Goal: Information Seeking & Learning: Learn about a topic

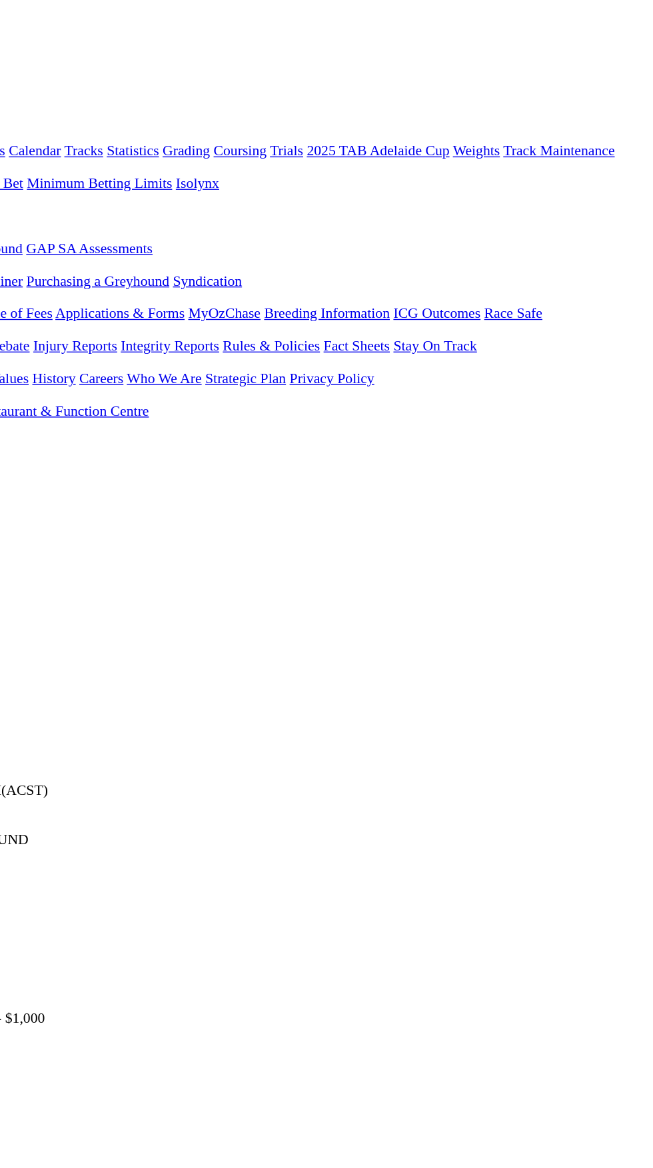
scroll to position [13, 0]
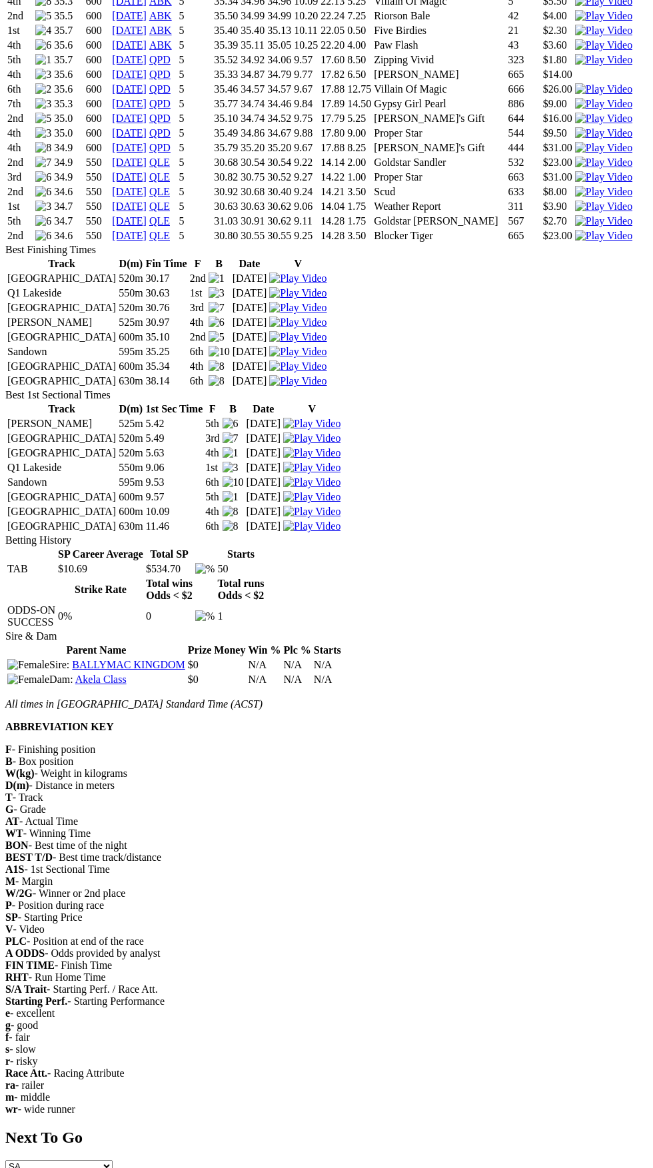
scroll to position [1492, 0]
click at [641, 845] on div "All times in Central Australia Standard Time (ACST) ABBREVIATION KEY F - Finish…" at bounding box center [326, 905] width 642 height 417
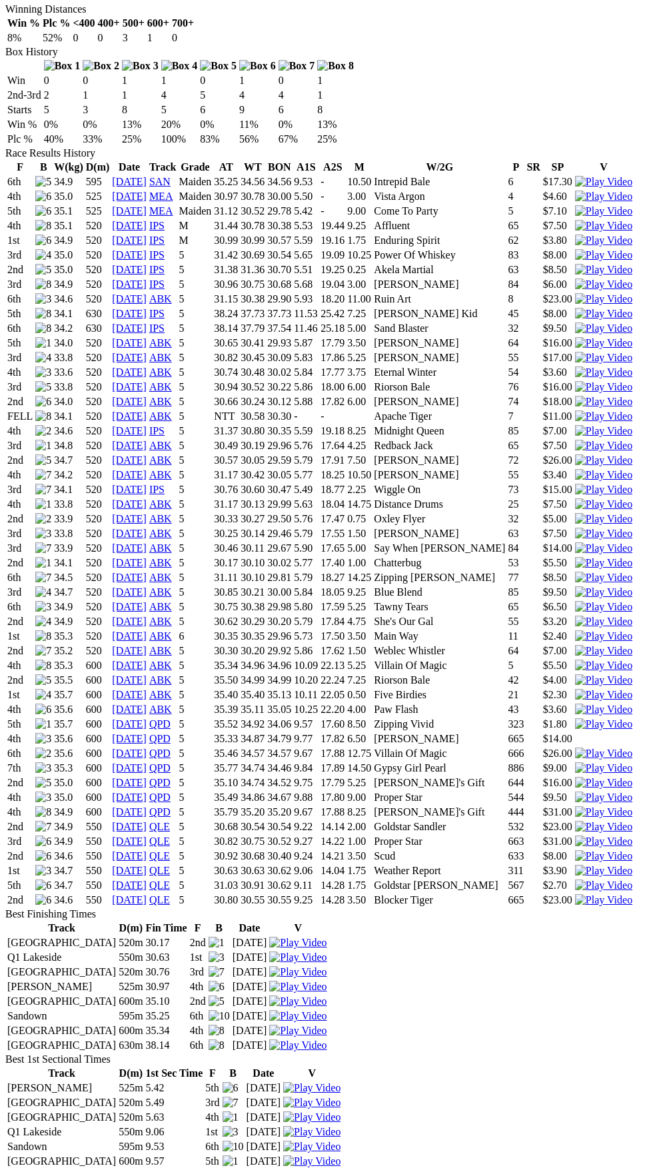
scroll to position [797, 0]
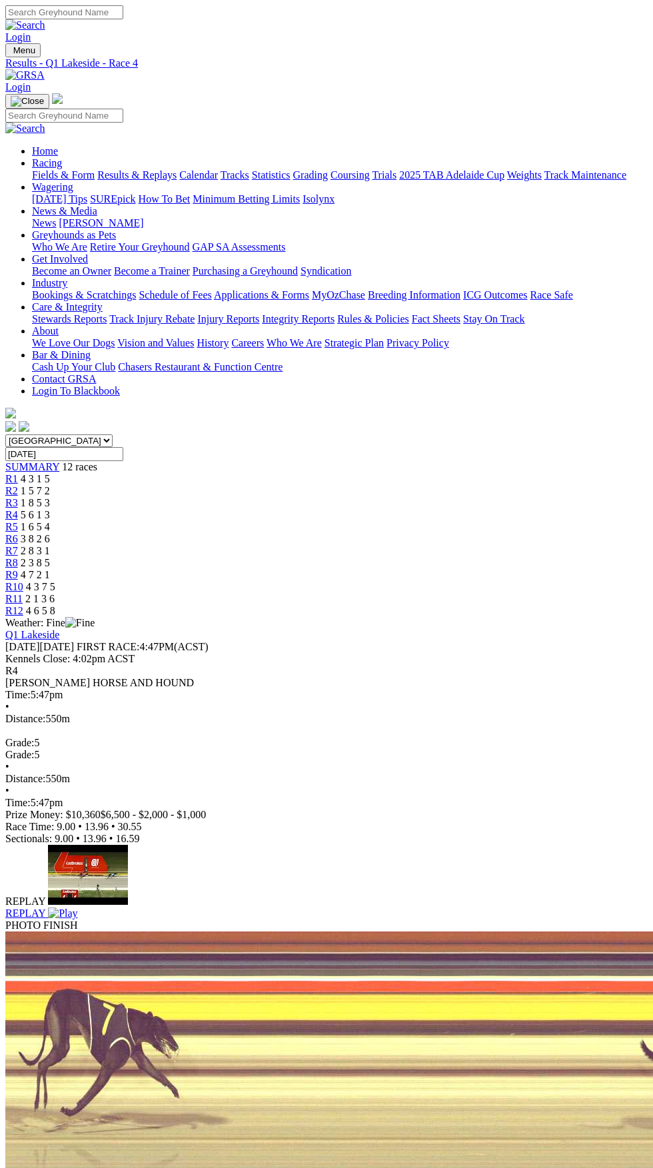
scroll to position [13, 0]
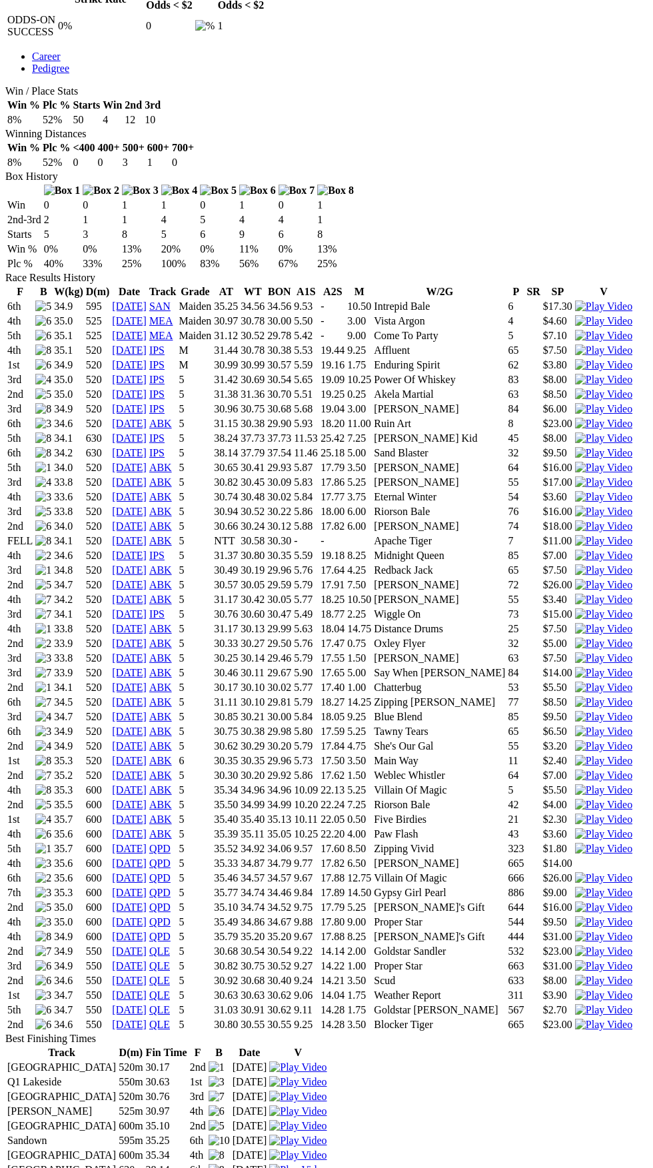
scroll to position [1206, 0]
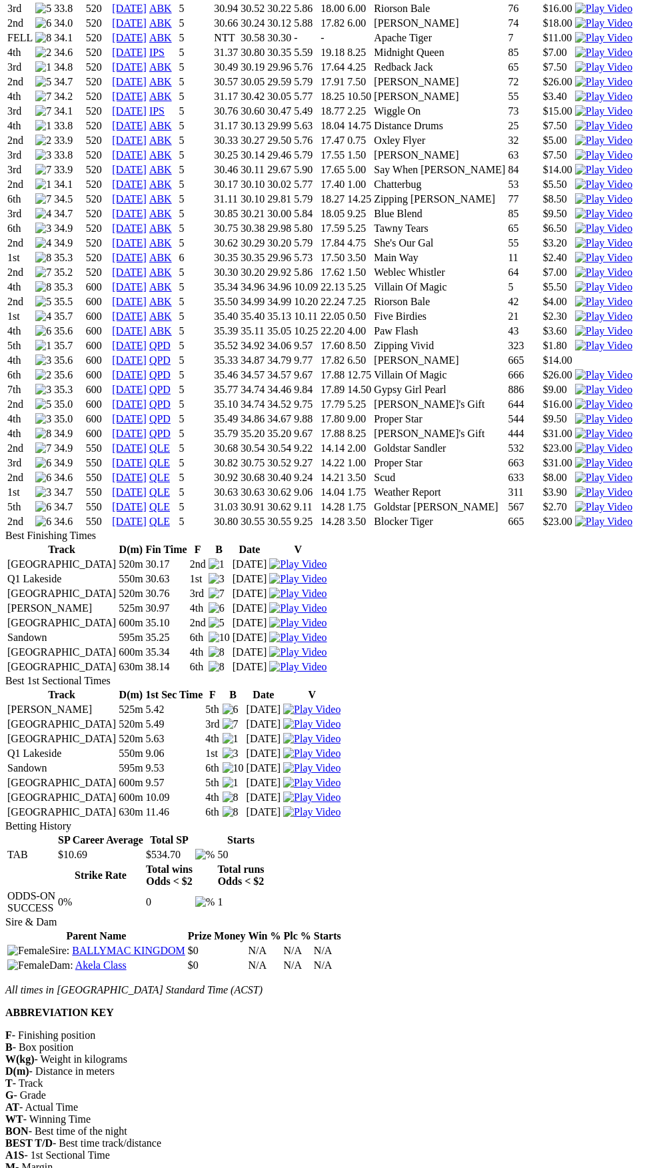
copy div "Race Results History F B W(kg) D(m) Date Track Grade AT WT BON A1S A2S M W/2G P…"
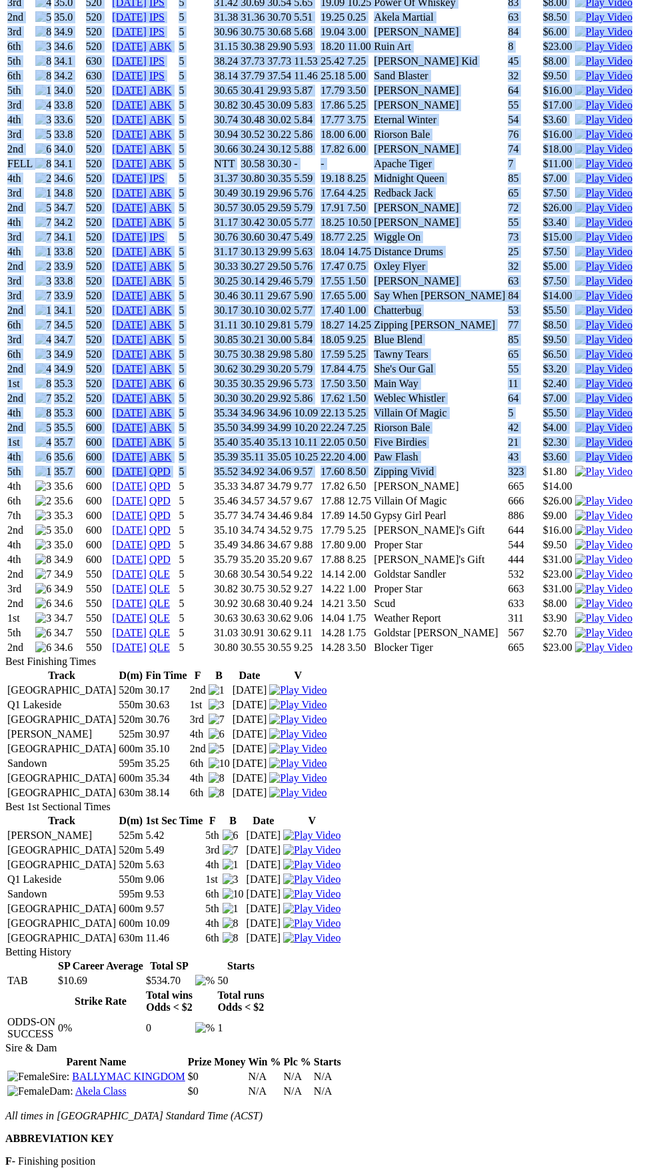
scroll to position [1118, 0]
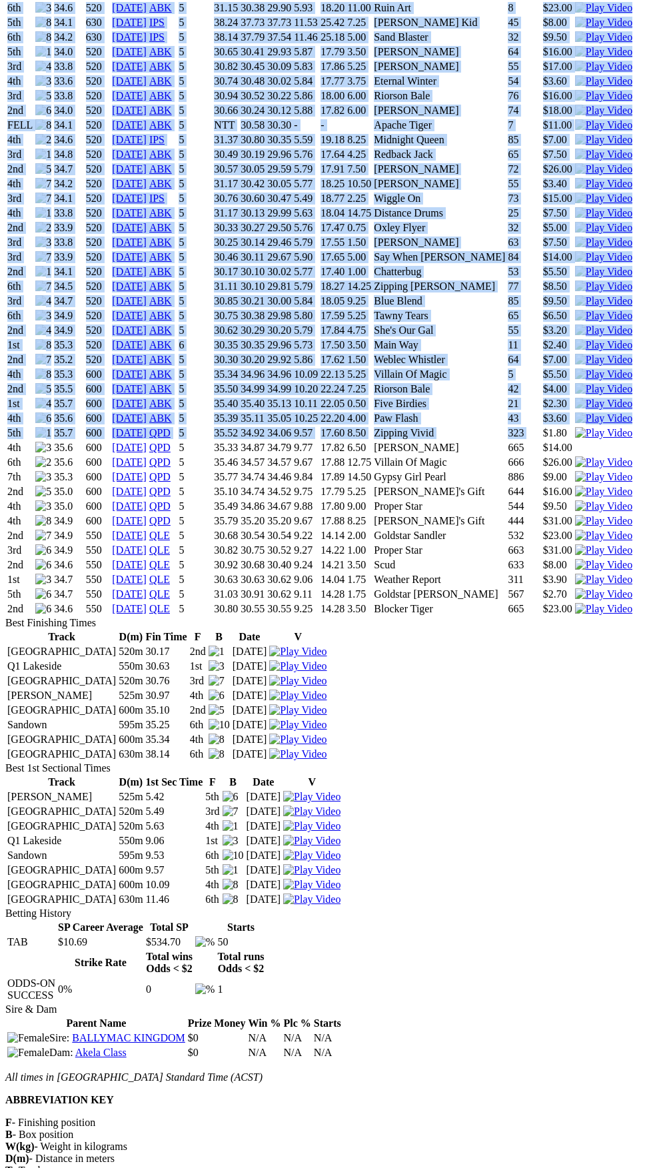
copy div "Race Results History F B W(kg) D(m) Date Track Grade AT WT BON A1S A2S M W/2G P…"
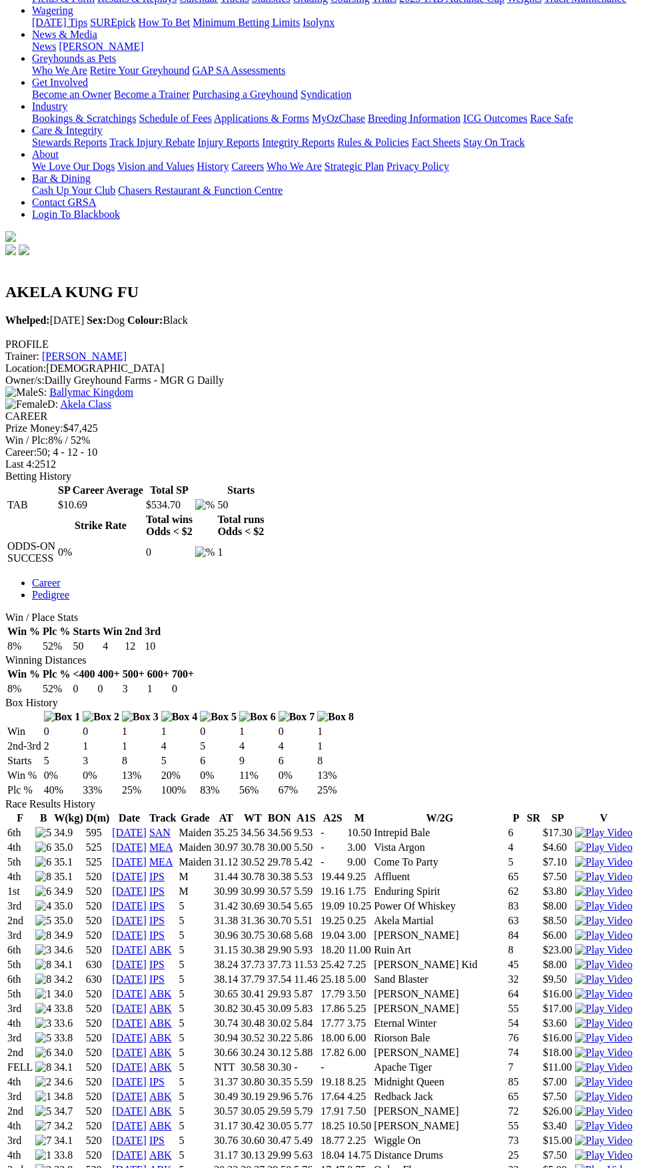
scroll to position [0, 0]
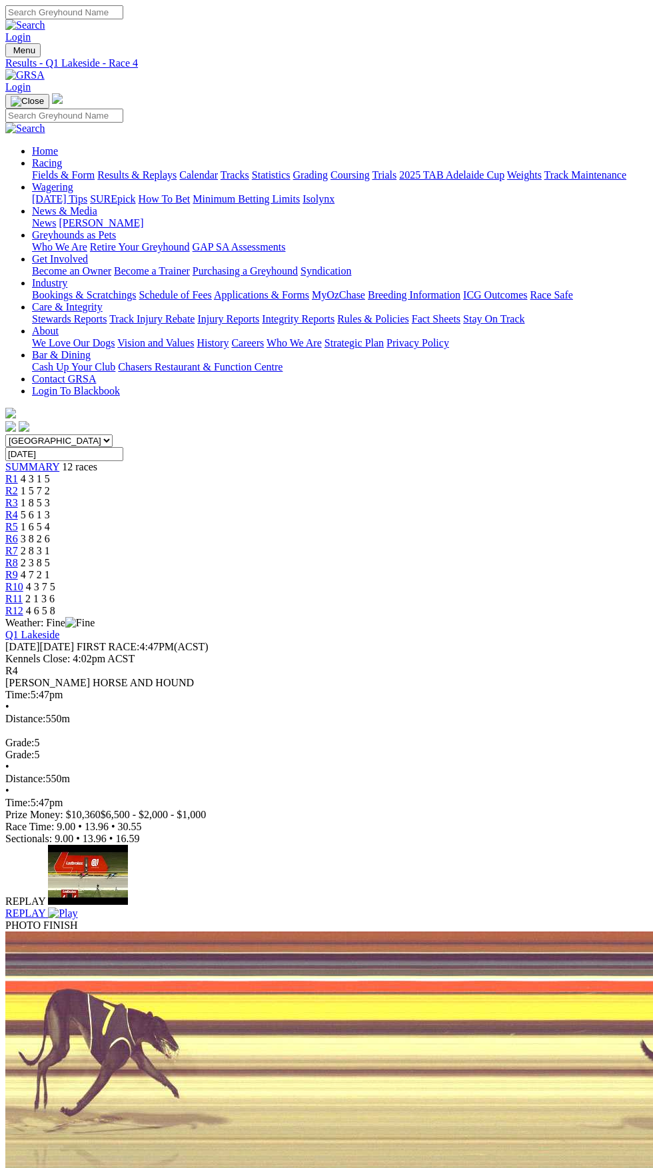
scroll to position [13, 0]
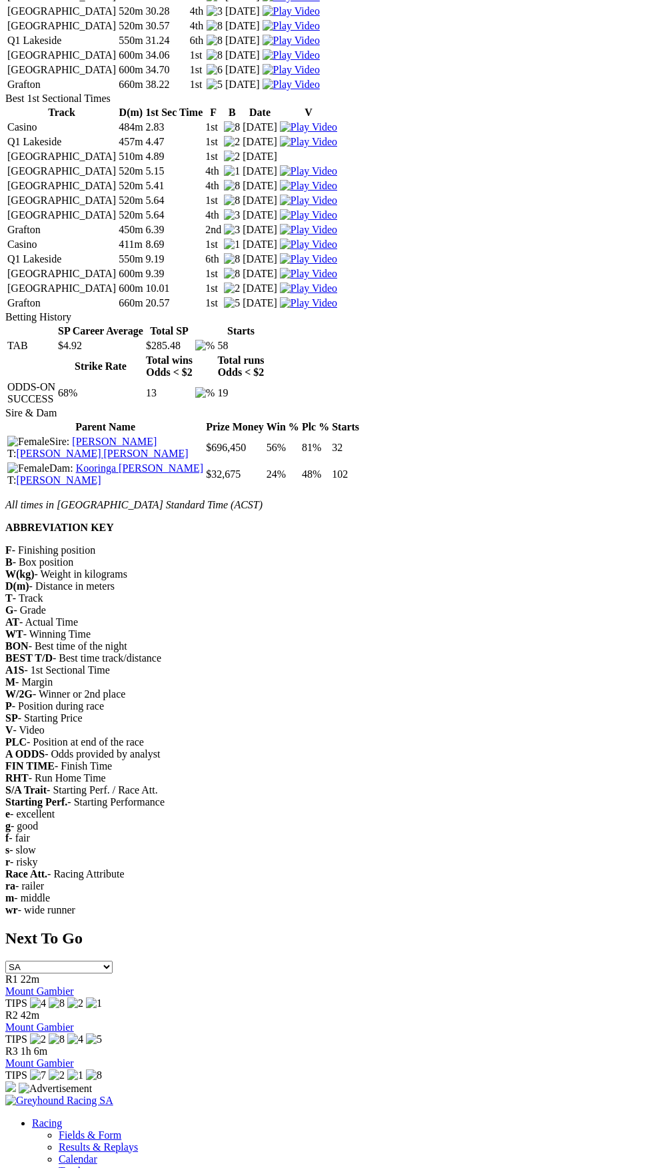
scroll to position [2038, 0]
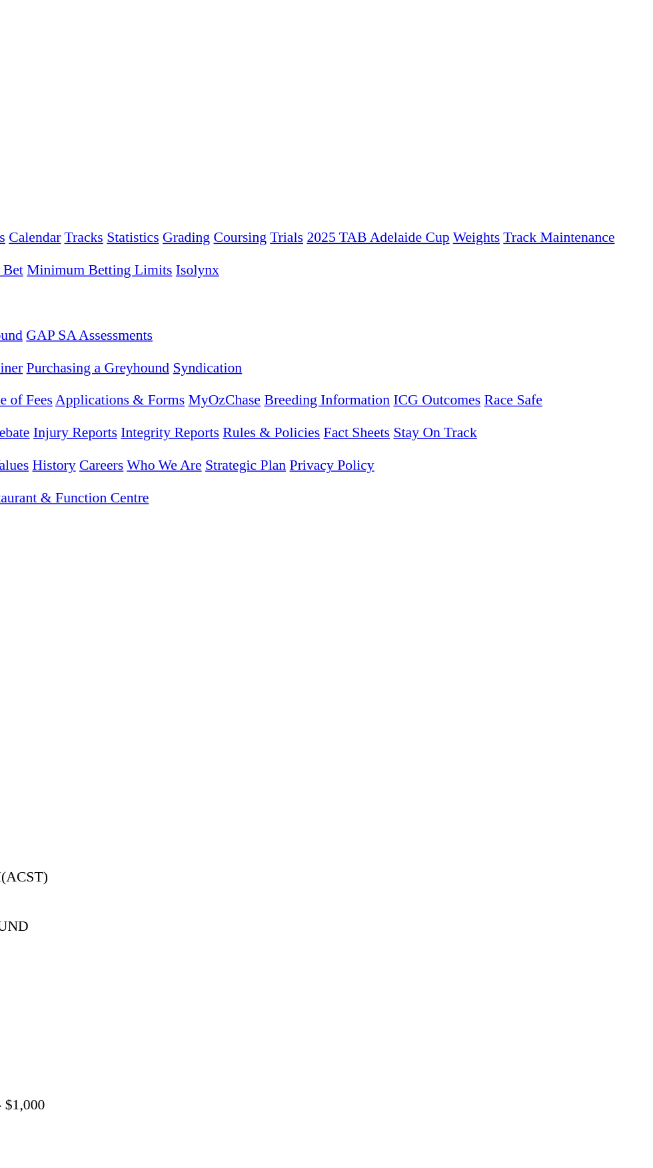
click at [123, 447] on input "Saturday, 23 Aug 2025" at bounding box center [64, 454] width 118 height 14
type input "Today, 24 Aug 2025"
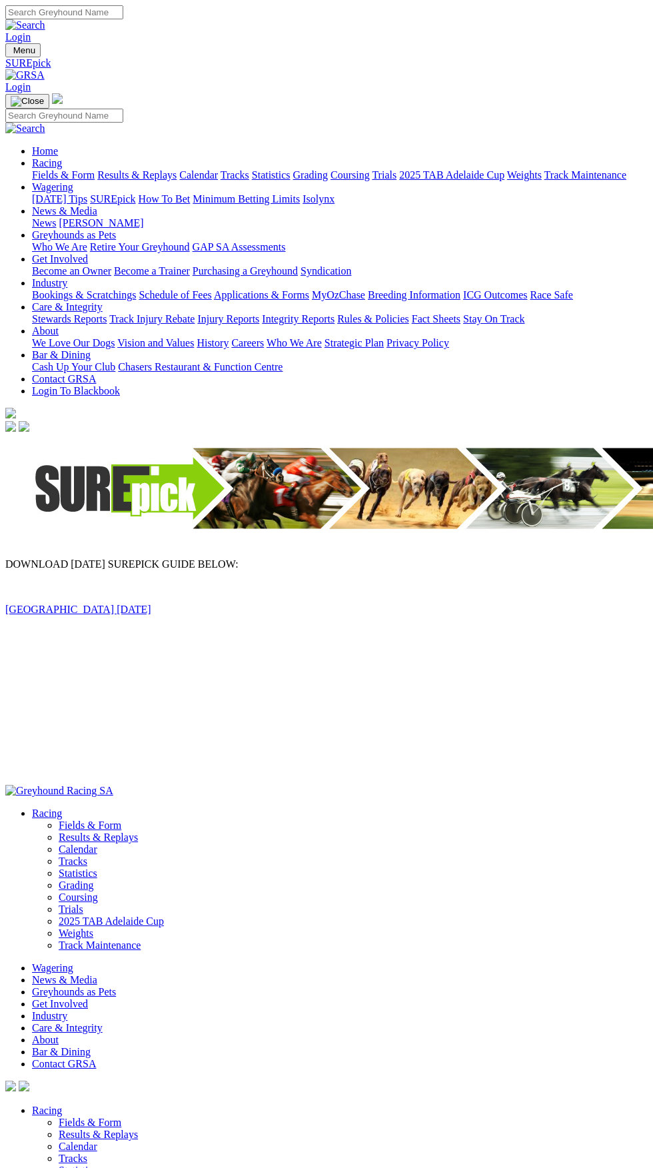
click at [101, 603] on link "[GEOGRAPHIC_DATA] [DATE]" at bounding box center [78, 608] width 146 height 11
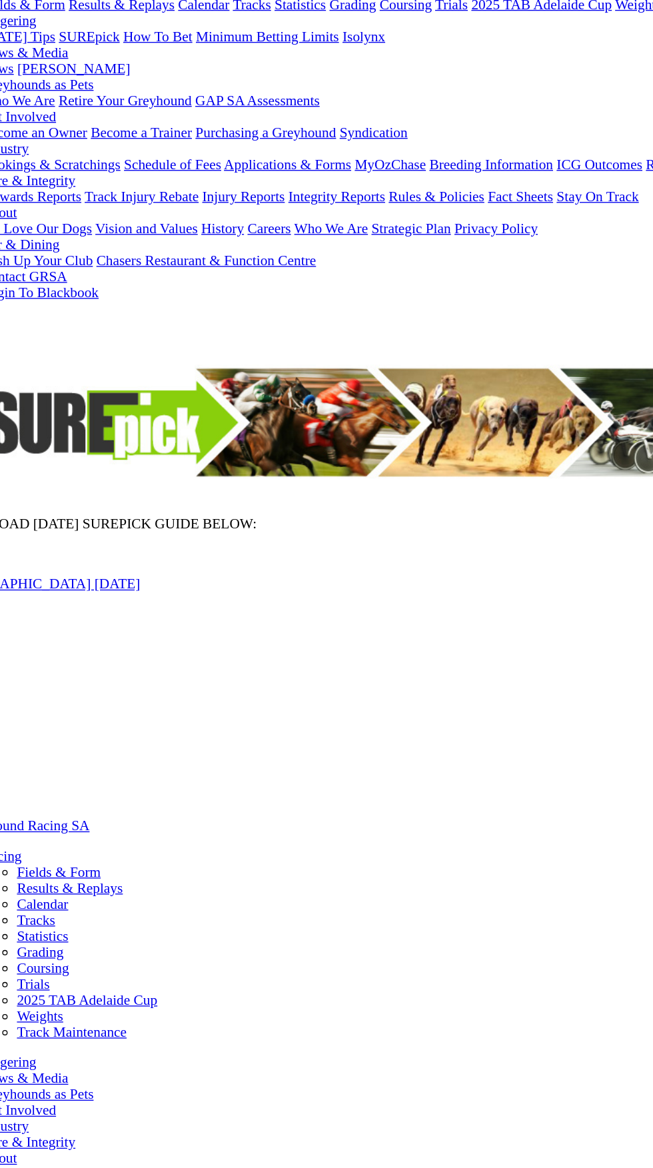
scroll to position [9, 0]
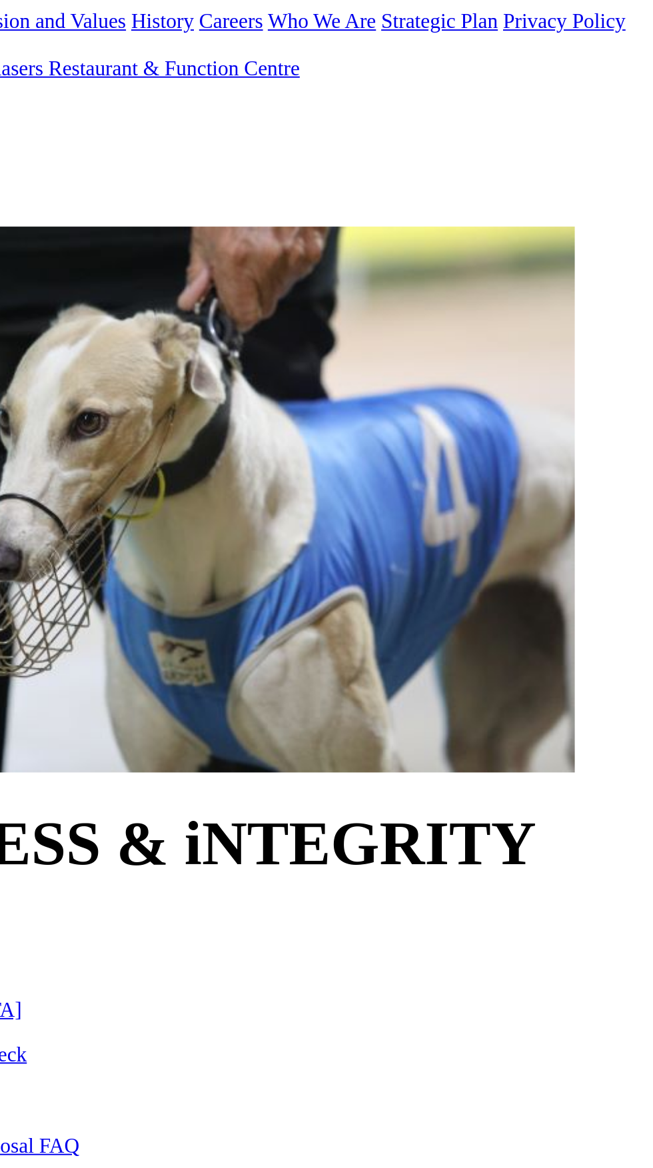
scroll to position [13, 0]
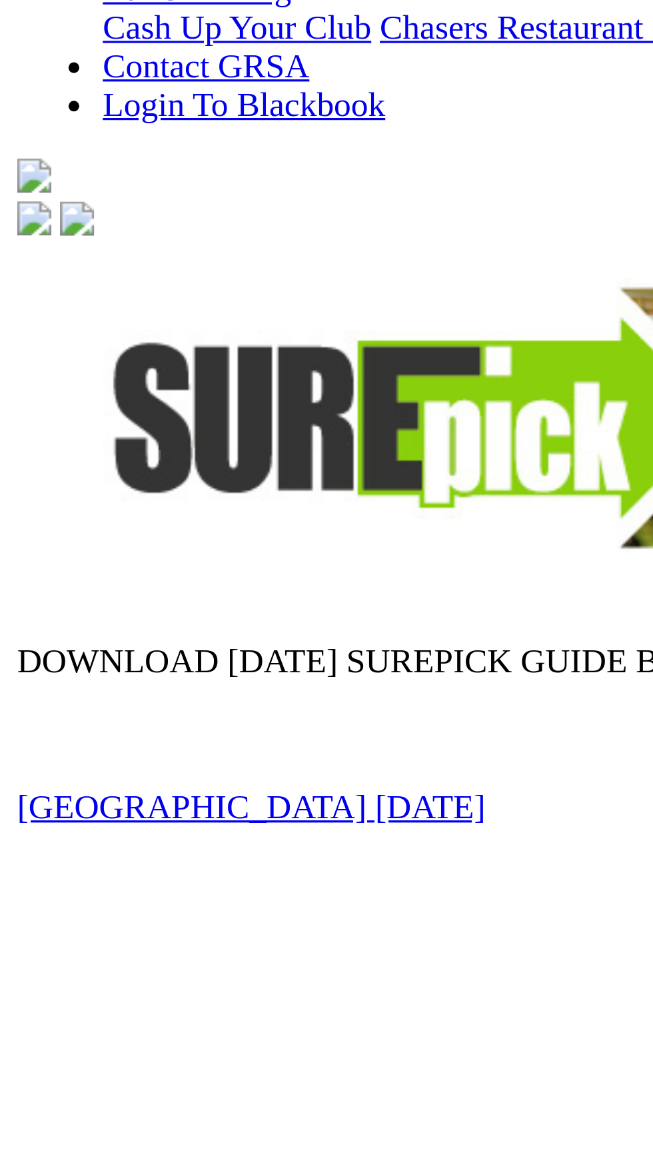
scroll to position [101, 0]
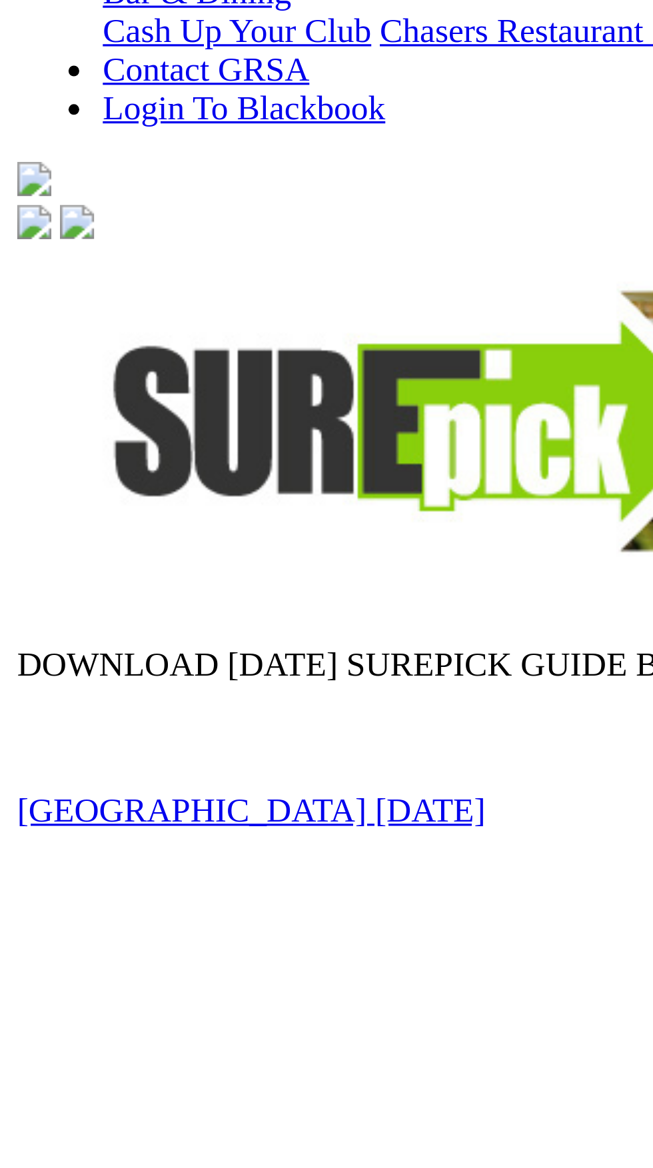
click at [59, 1016] on link "Fields & Form" at bounding box center [90, 1021] width 63 height 11
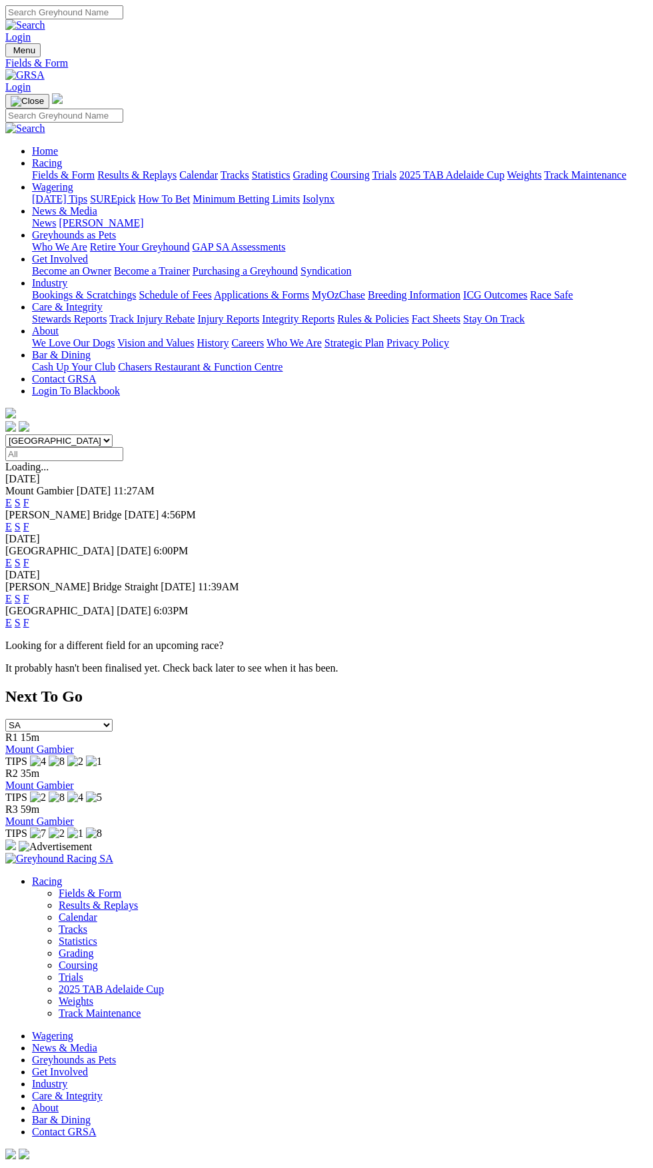
click at [29, 497] on link "F" at bounding box center [26, 502] width 6 height 11
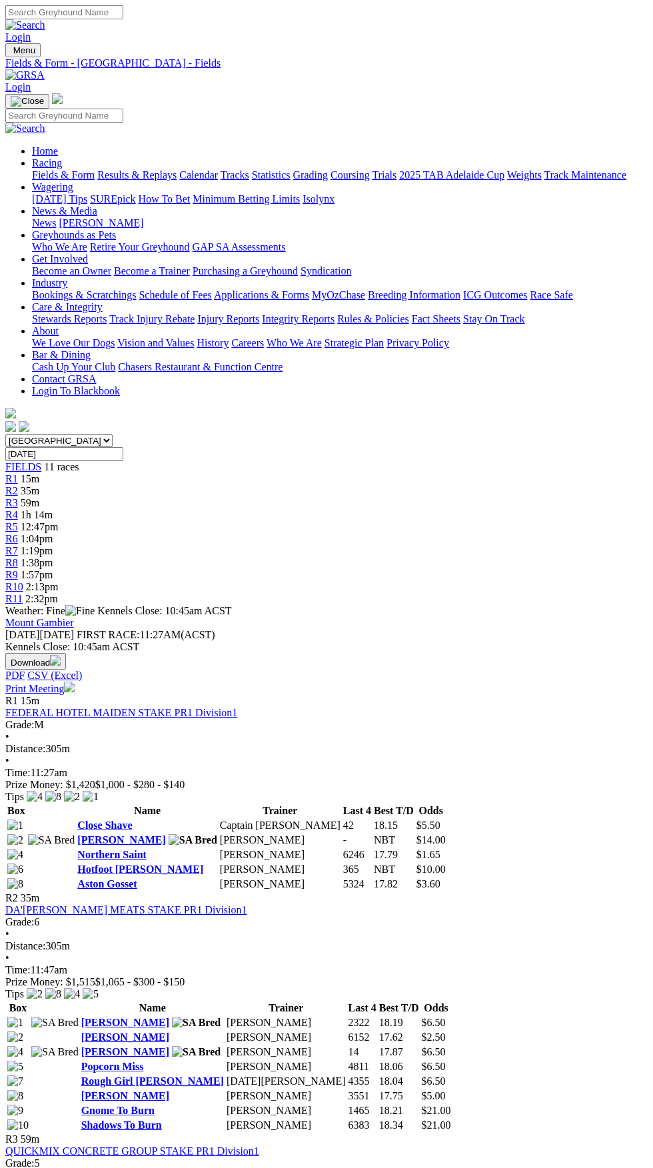
click at [61, 655] on img "button" at bounding box center [55, 660] width 11 height 11
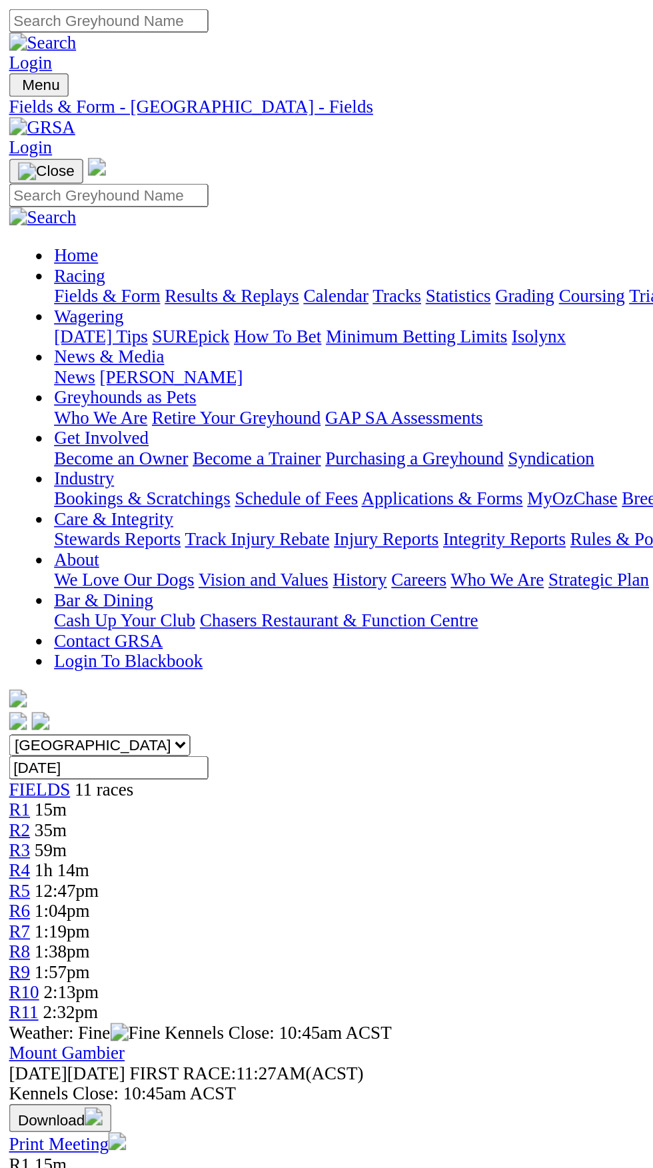
click at [214, 695] on link "FEDERAL HOTEL MAIDEN STAKE PR1 Division1" at bounding box center [121, 700] width 232 height 11
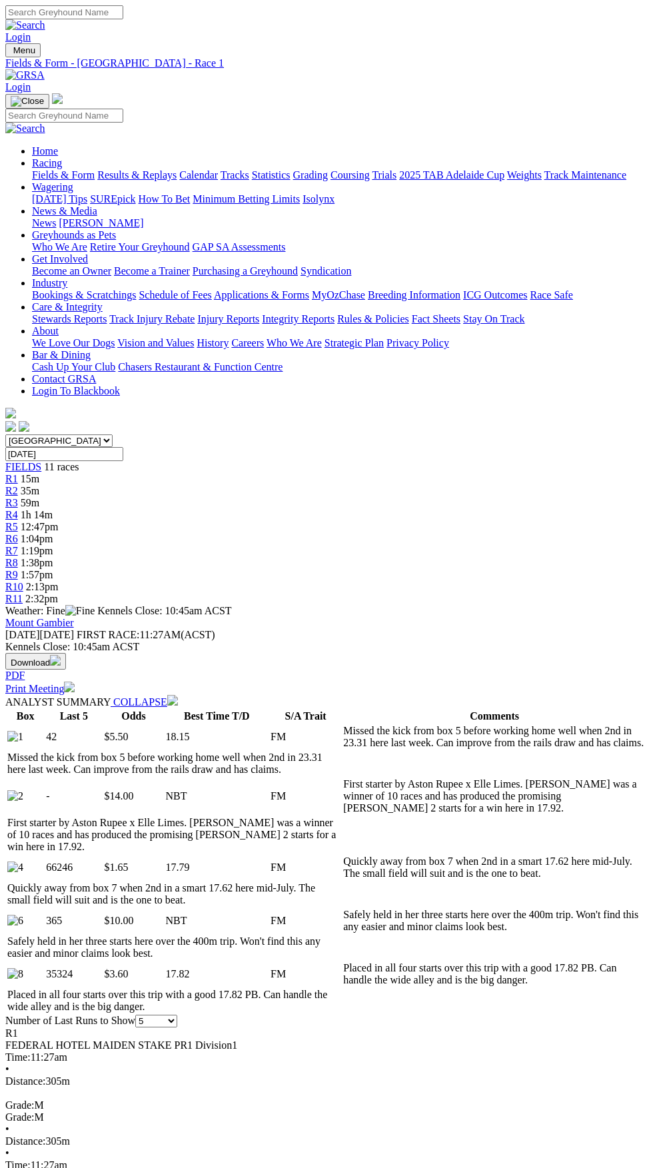
select select "all"
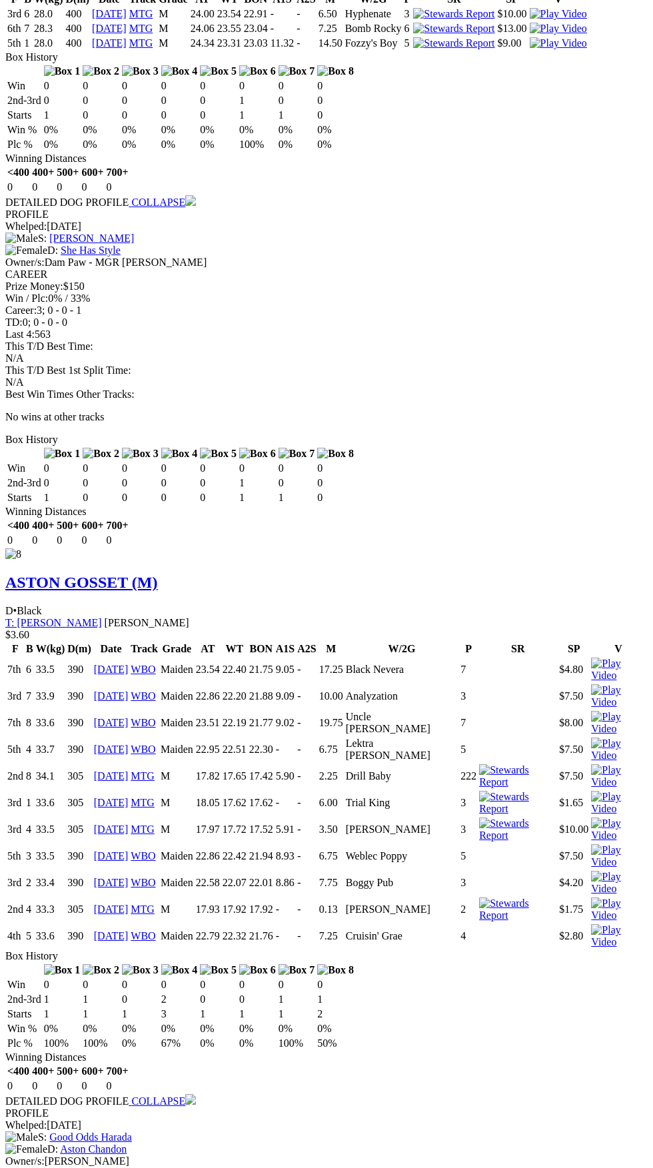
scroll to position [3603, 0]
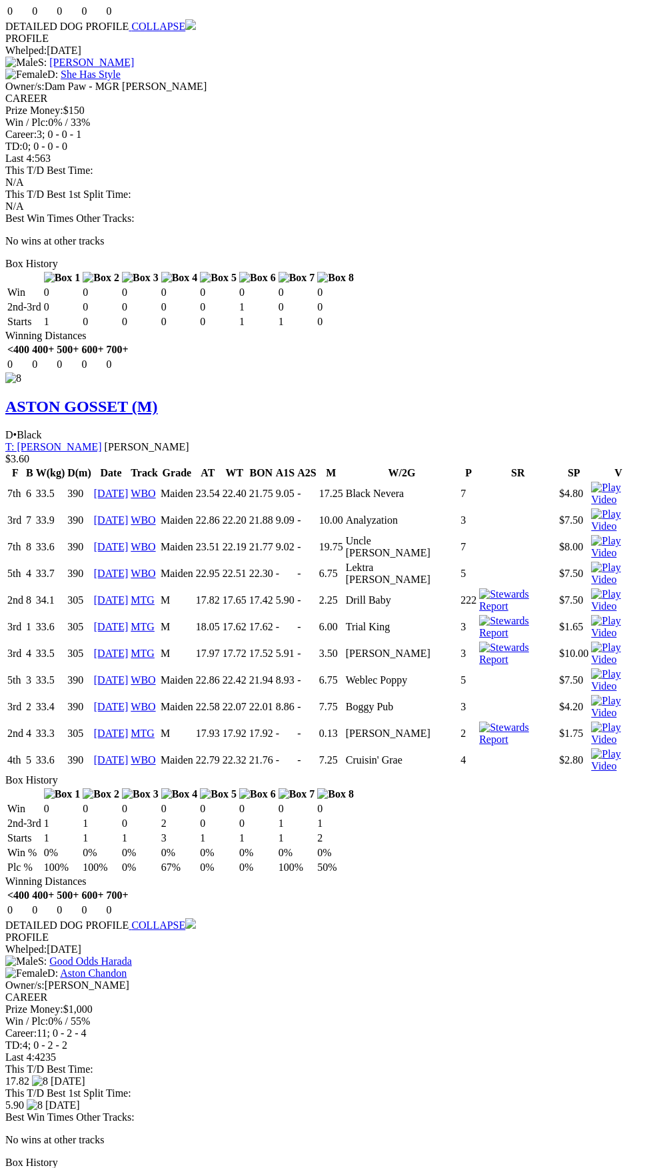
copy div "Career Runs F B W(kg) D(m) Date Track Grade AT WT BON A1S A2S M W/2G P SR SP V …"
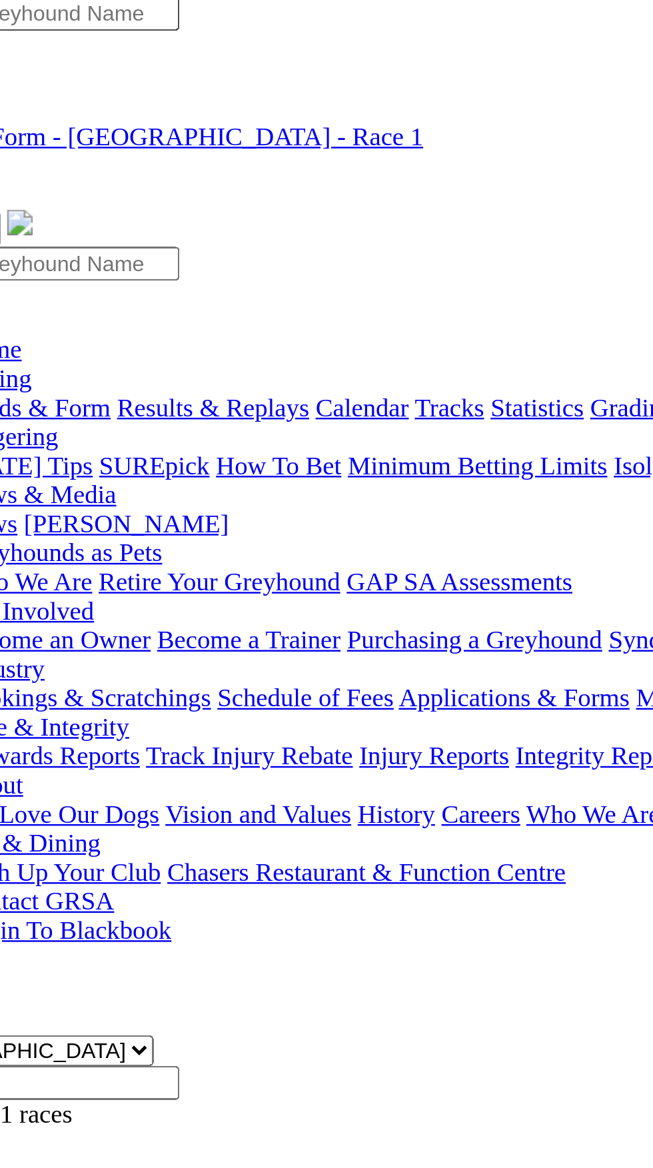
scroll to position [0, 0]
